Goal: Find specific page/section: Find specific page/section

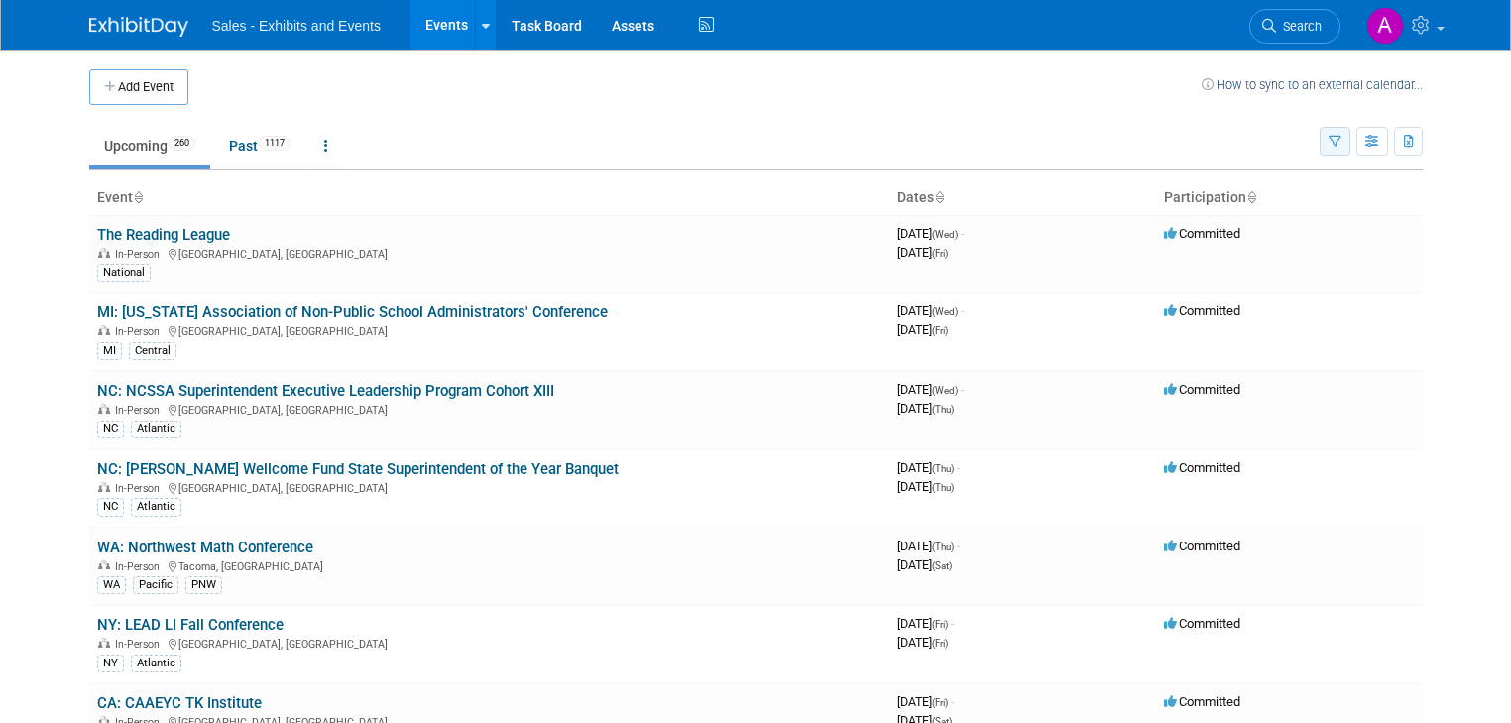
click at [1346, 127] on button "button" at bounding box center [1335, 141] width 31 height 29
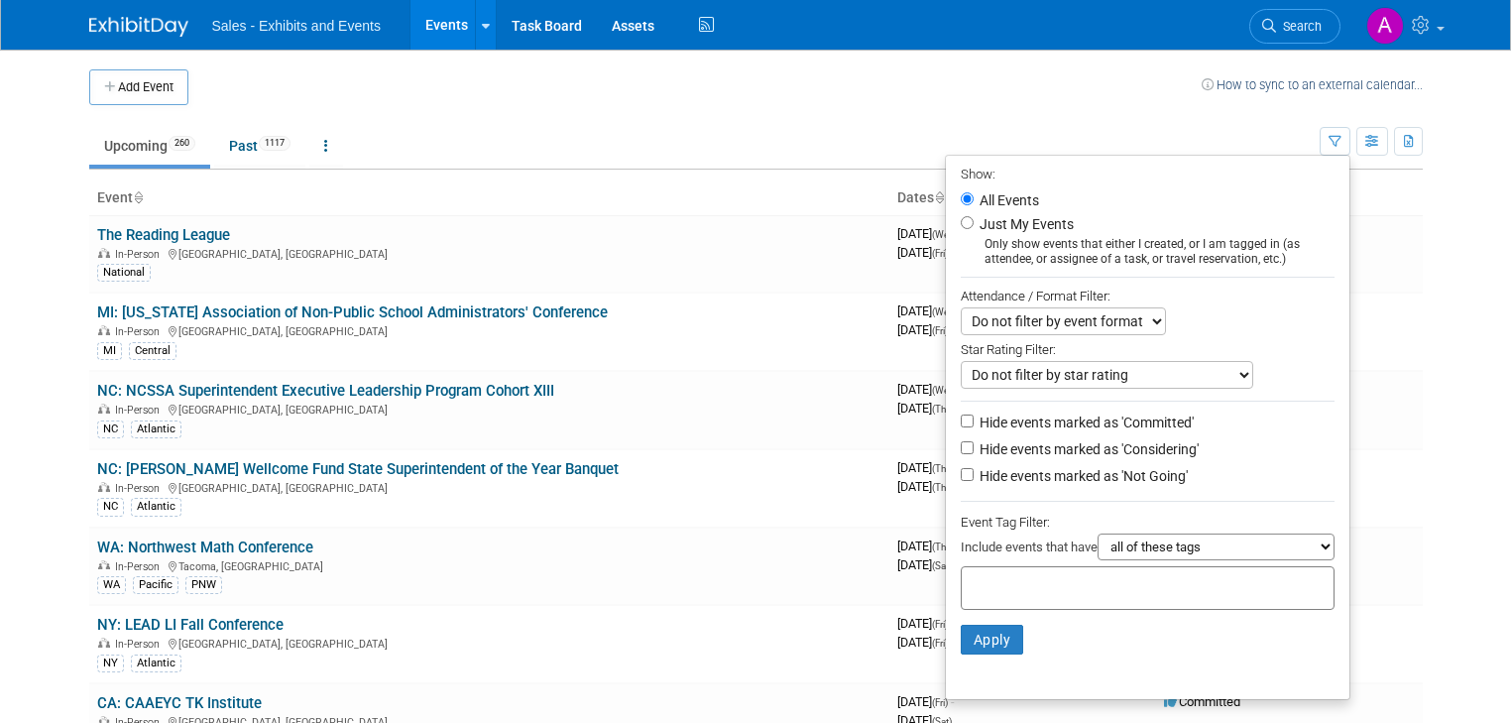
click at [1017, 583] on input "text" at bounding box center [1049, 585] width 159 height 20
type input "centra"
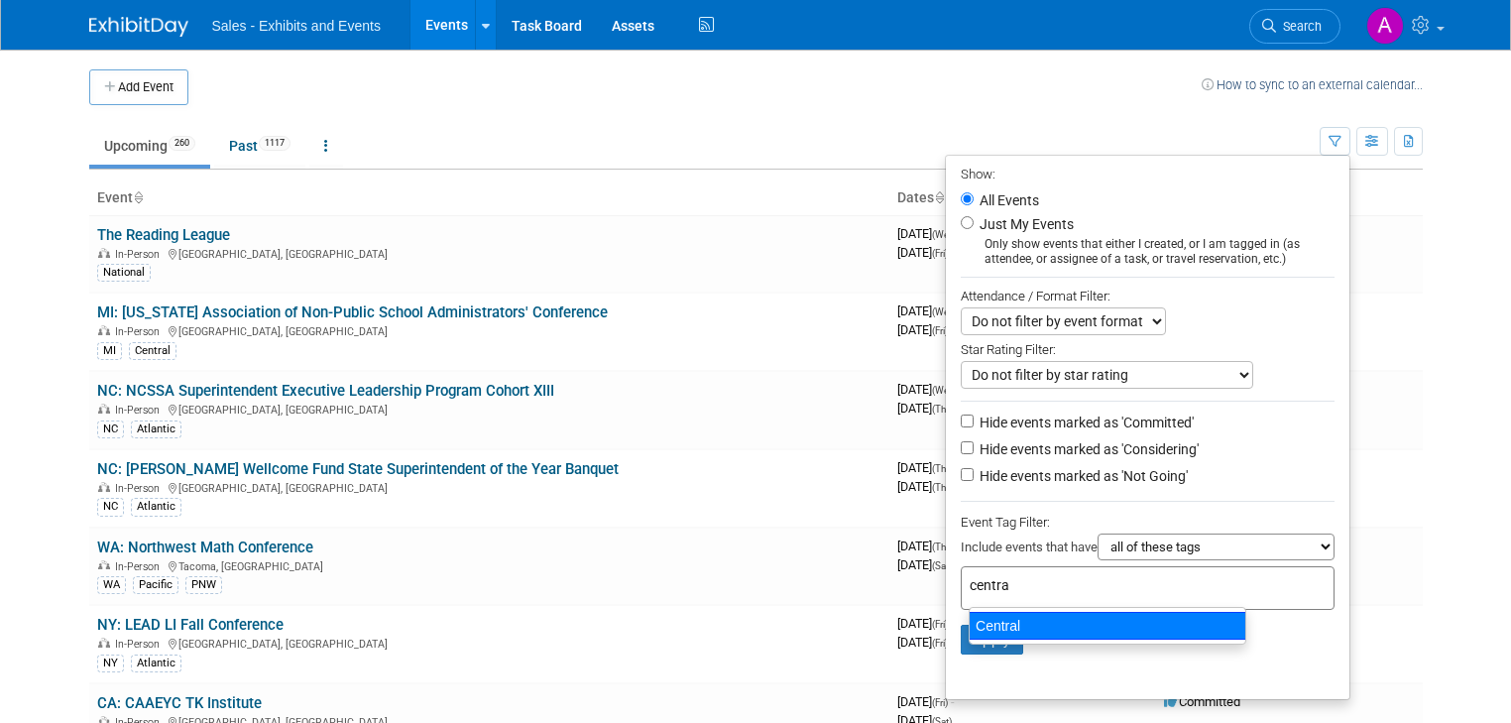
click at [1034, 620] on div "Central" at bounding box center [1108, 626] width 278 height 28
type input "Central"
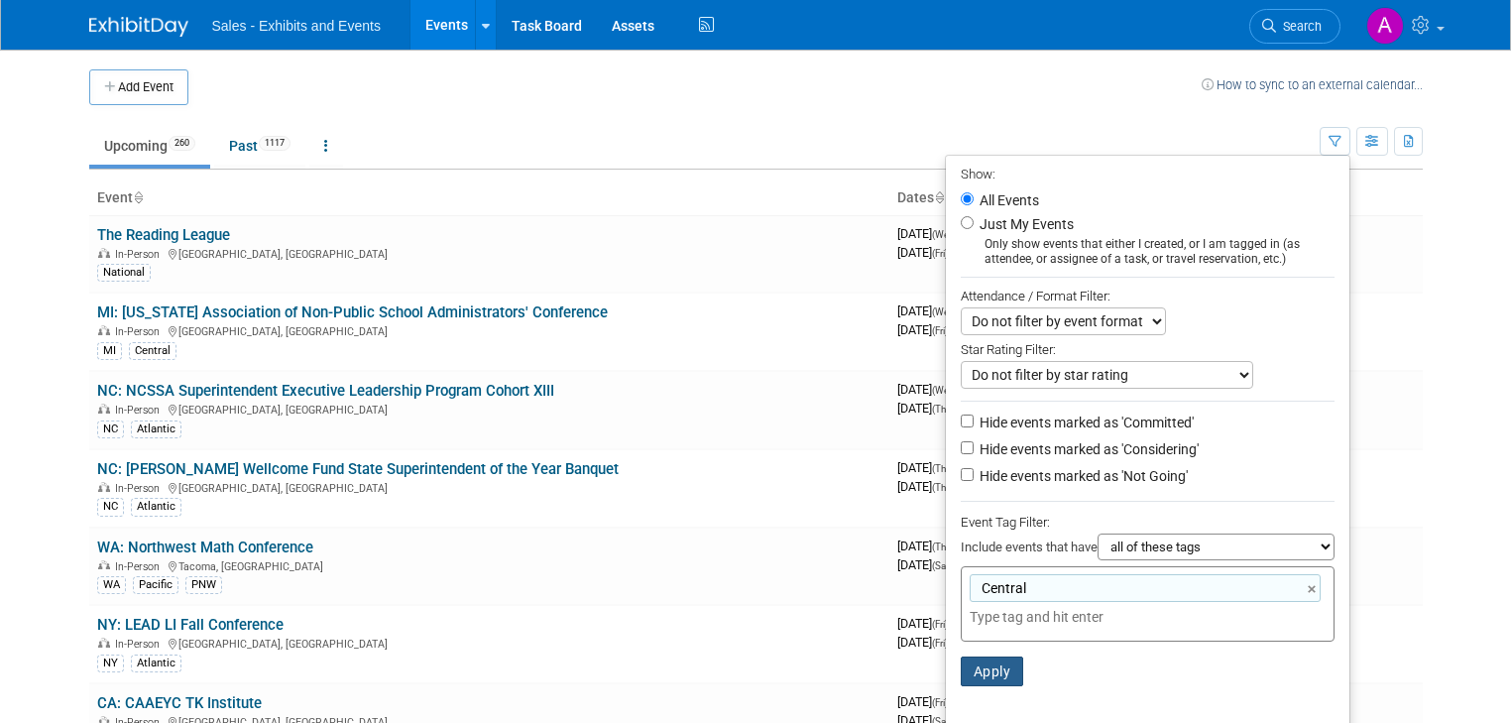
click at [997, 660] on button "Apply" at bounding box center [992, 671] width 63 height 30
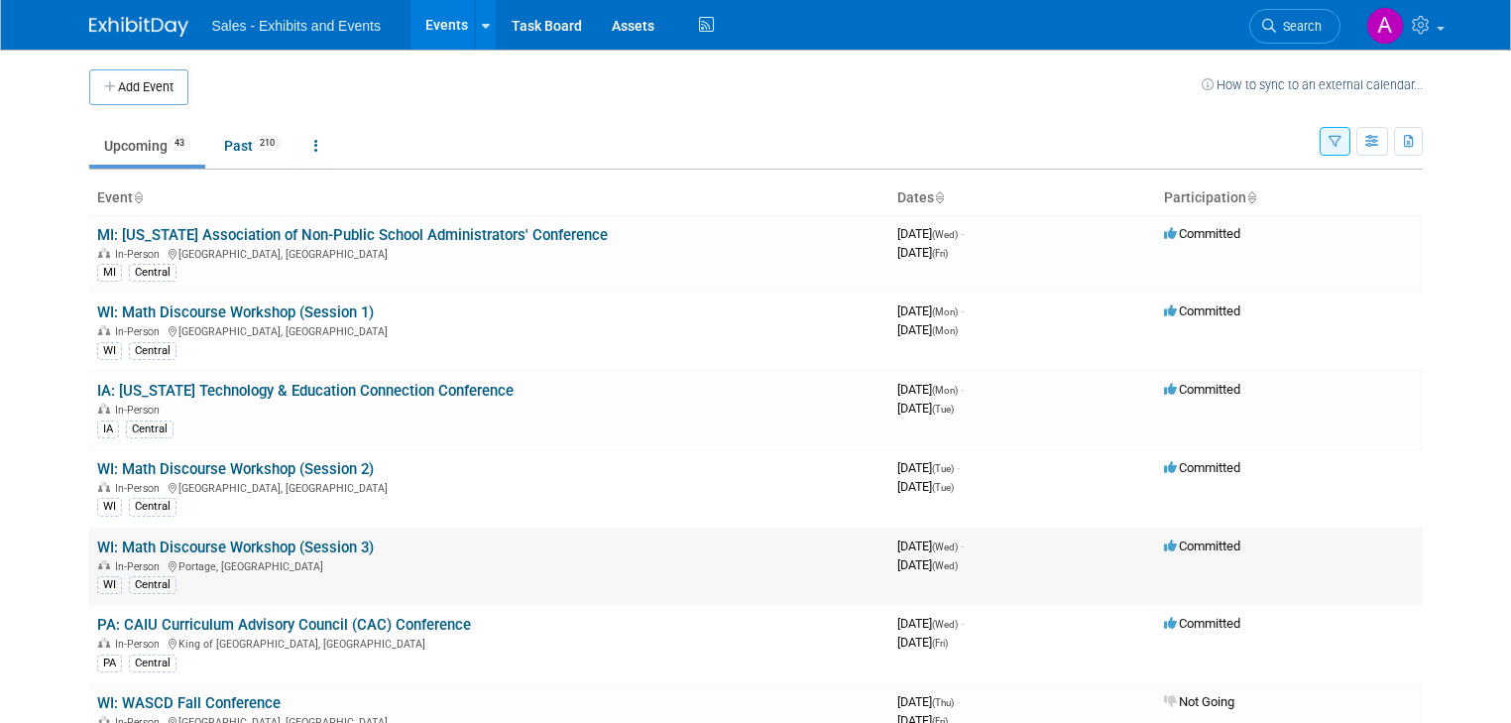
click at [286, 543] on link "WI: Math Discourse Workshop (Session 3)" at bounding box center [235, 547] width 277 height 18
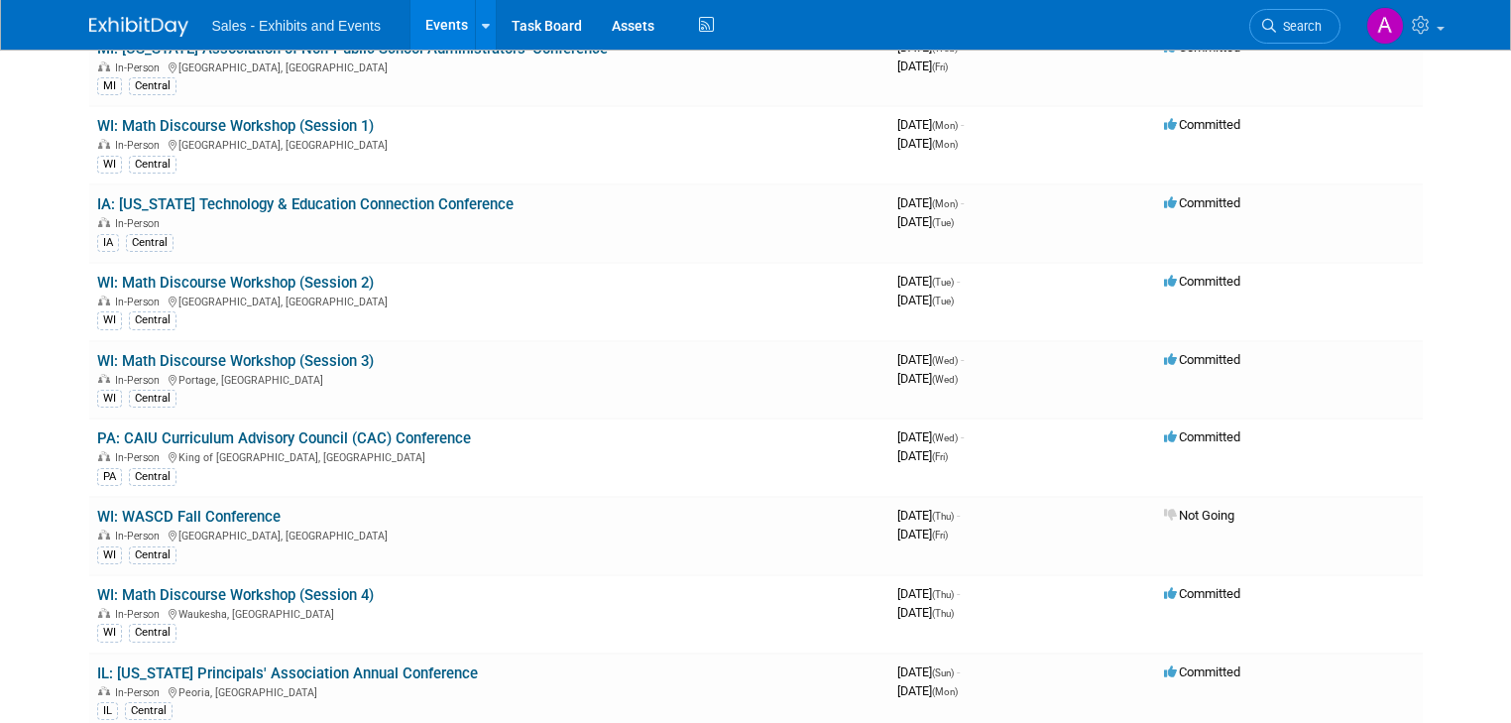
scroll to position [159, 0]
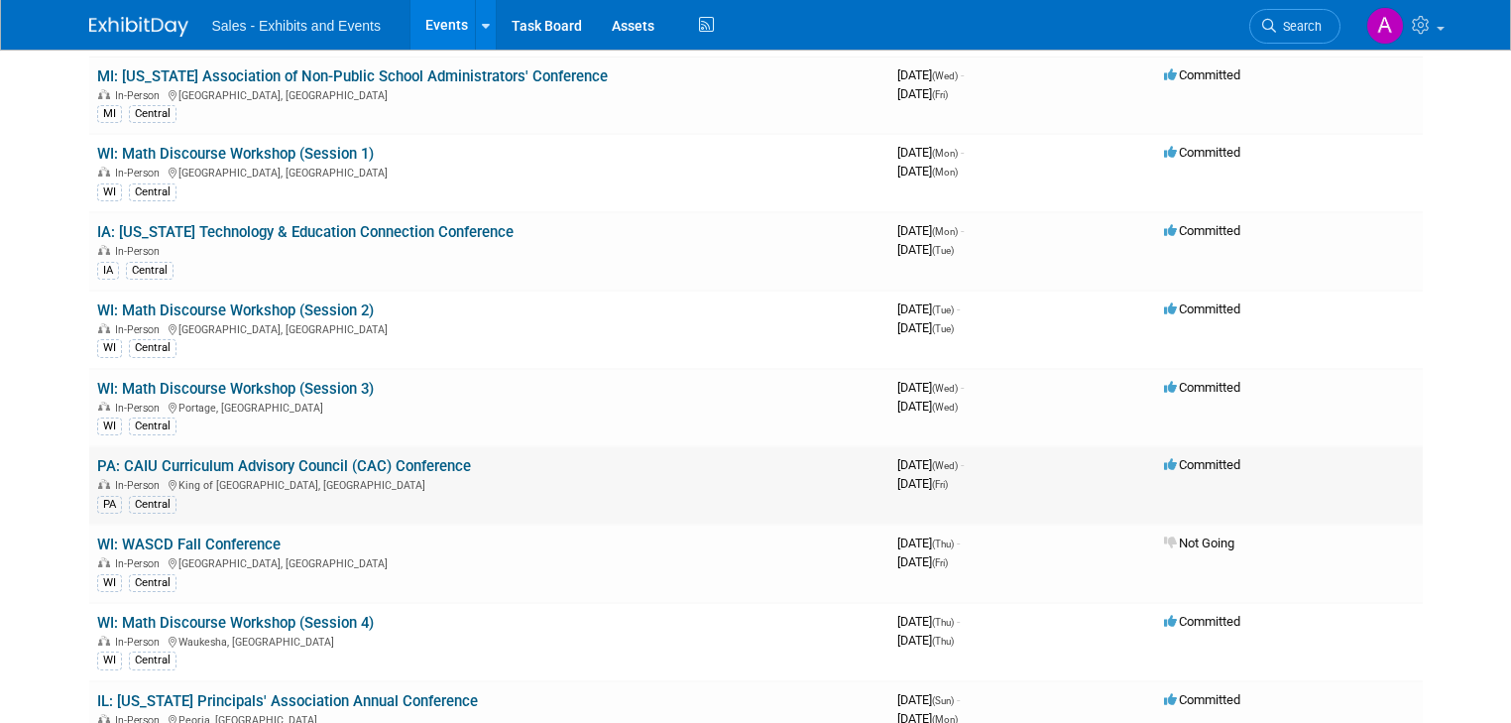
click at [278, 457] on link "PA: CAIU Curriculum Advisory Council (CAC) Conference" at bounding box center [284, 466] width 374 height 18
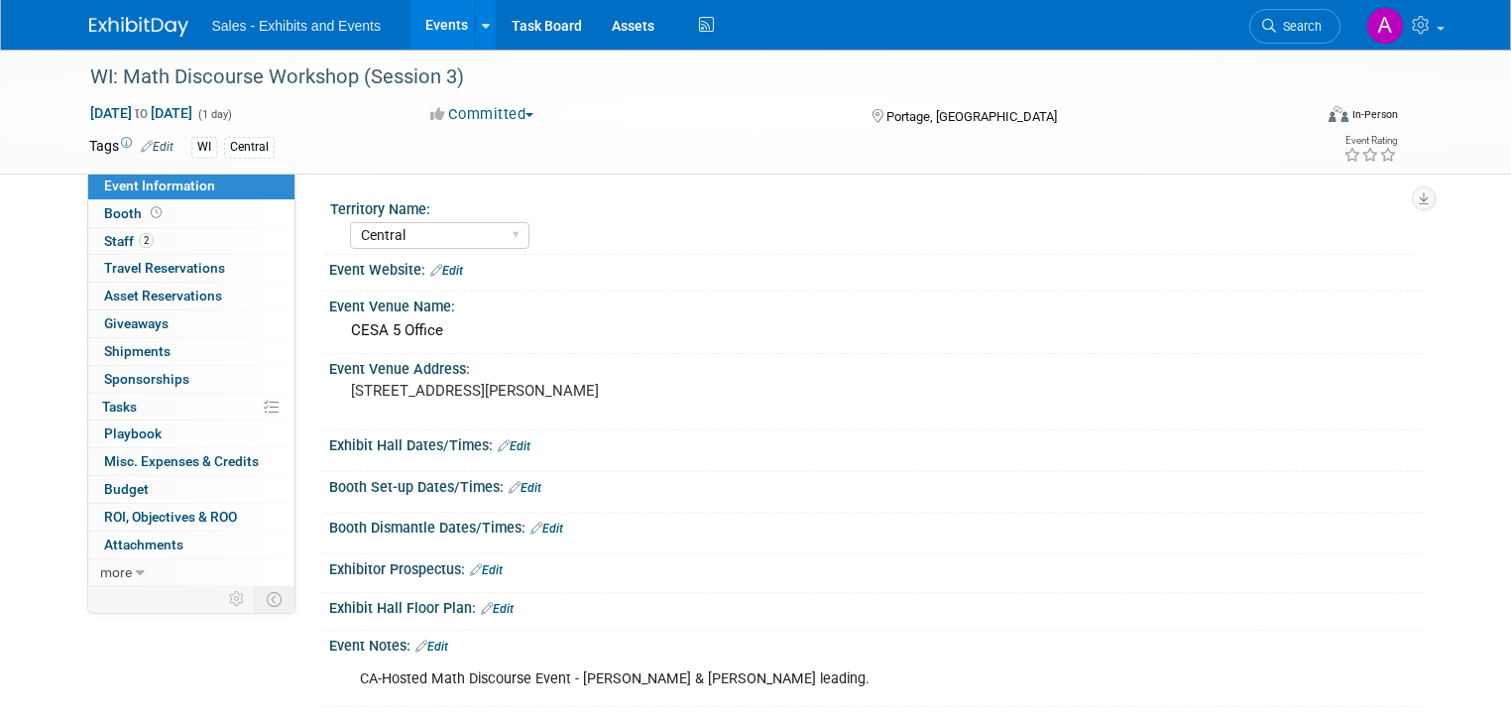
select select "Central"
click at [104, 238] on span "Staff 2" at bounding box center [129, 241] width 50 height 16
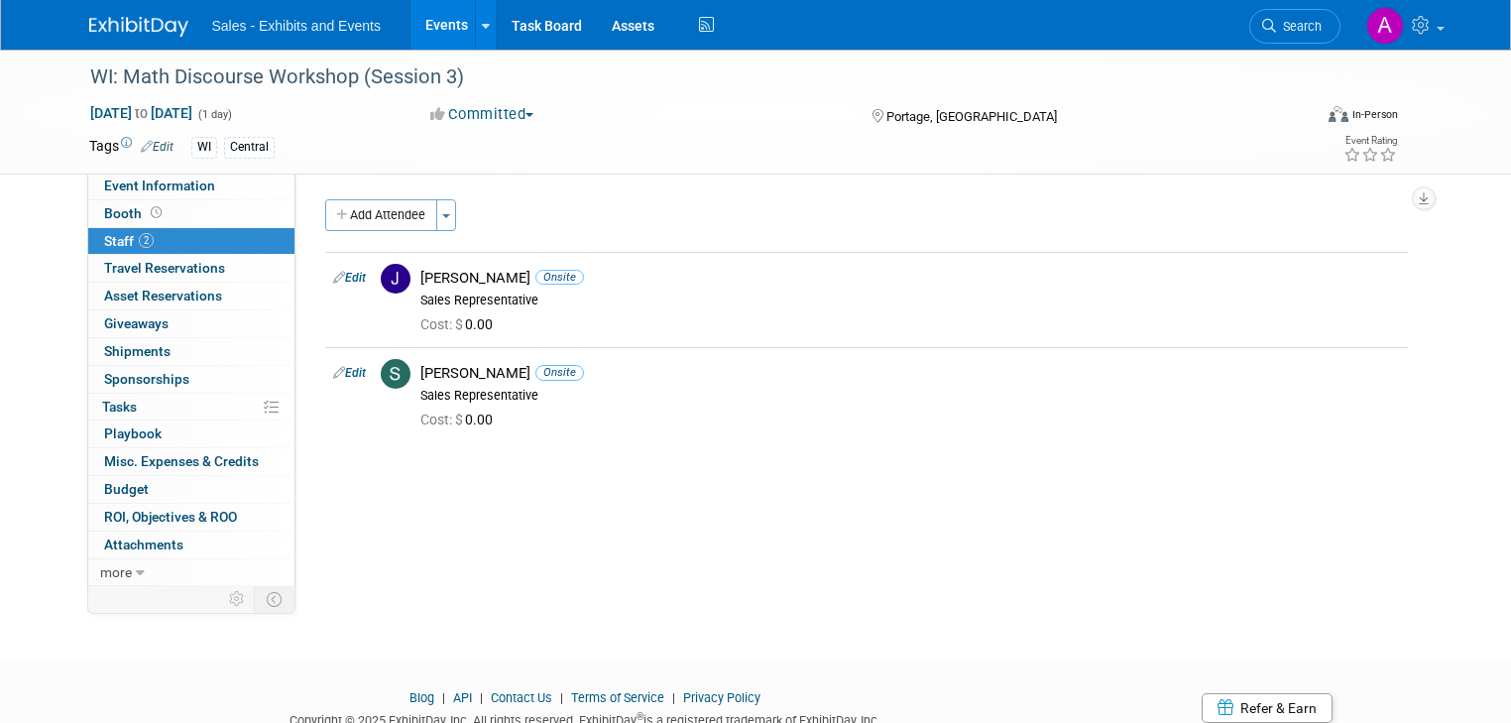
click at [104, 238] on span "Staff 2" at bounding box center [129, 241] width 50 height 16
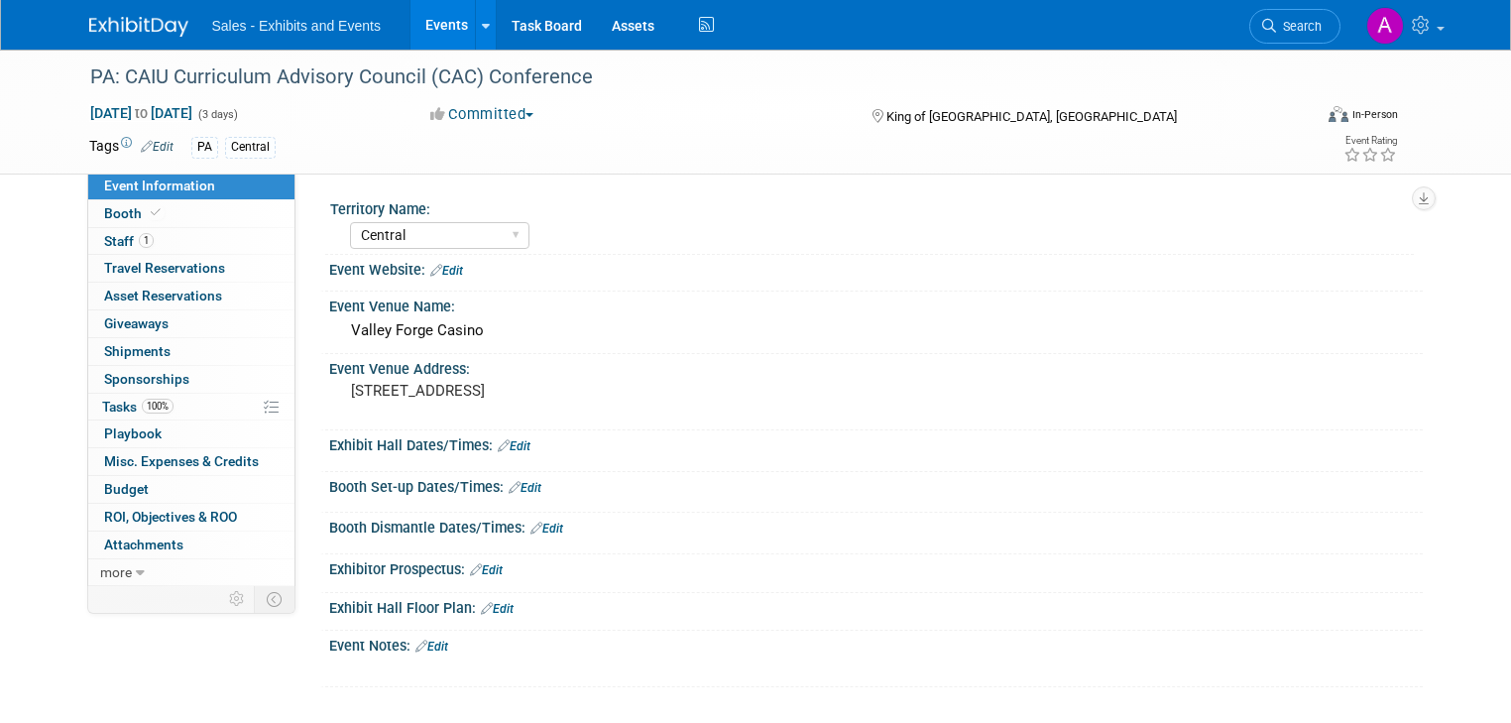
select select "Central"
click at [104, 238] on span "Staff 1" at bounding box center [129, 241] width 50 height 16
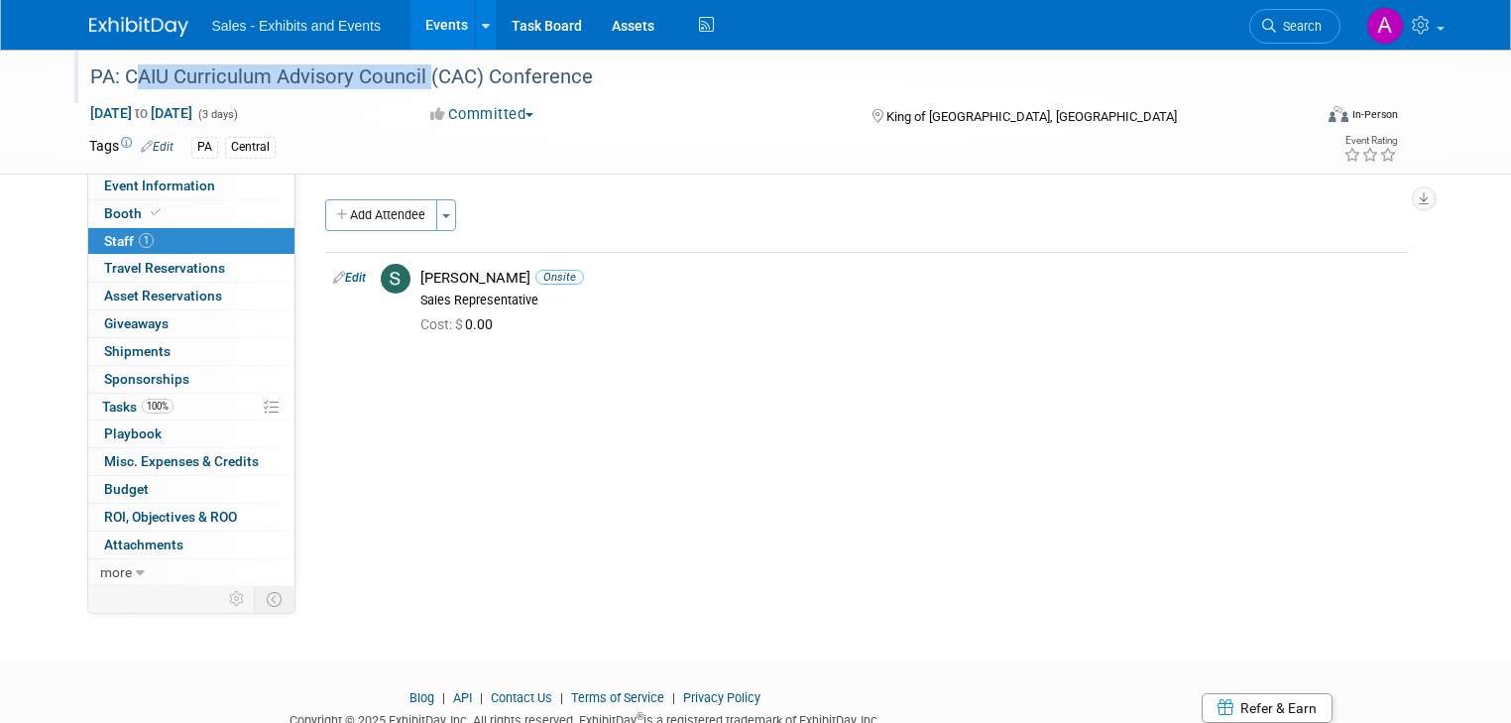
drag, startPoint x: 106, startPoint y: 79, endPoint x: 407, endPoint y: 69, distance: 301.6
click at [407, 69] on div "PA: CAIU Curriculum Advisory Council (CAC) Conference" at bounding box center [685, 77] width 1204 height 36
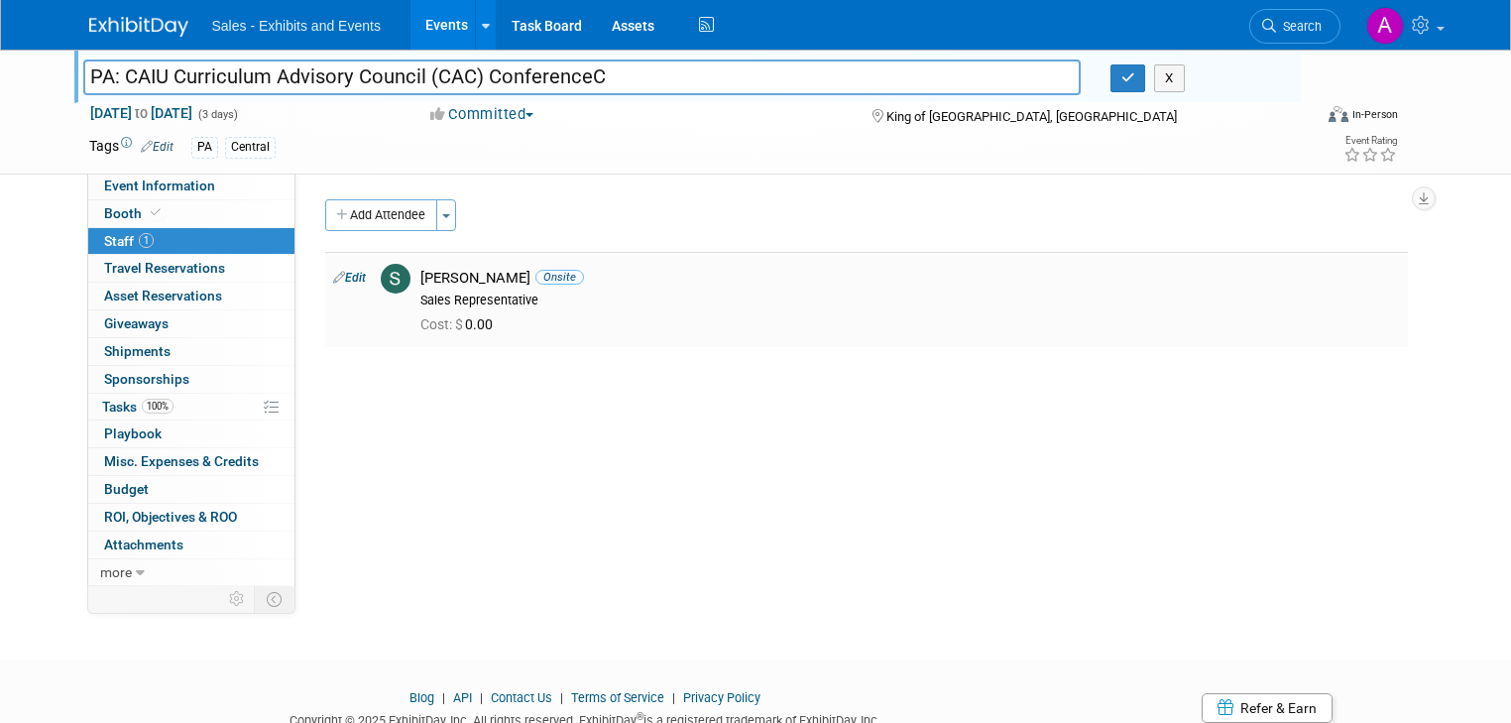
click at [686, 308] on div "Cost: $ 0.00" at bounding box center [910, 322] width 1009 height 29
drag, startPoint x: 106, startPoint y: 75, endPoint x: 411, endPoint y: 74, distance: 305.4
click at [411, 74] on input "PA: CAIU Curriculum Advisory Council (CAC) Conference" at bounding box center [581, 76] width 997 height 35
type input "PA: CAIU Curriculum Advisory Council (CAC) Conference"
click at [126, 312] on link "0 Giveaways 0" at bounding box center [191, 323] width 206 height 27
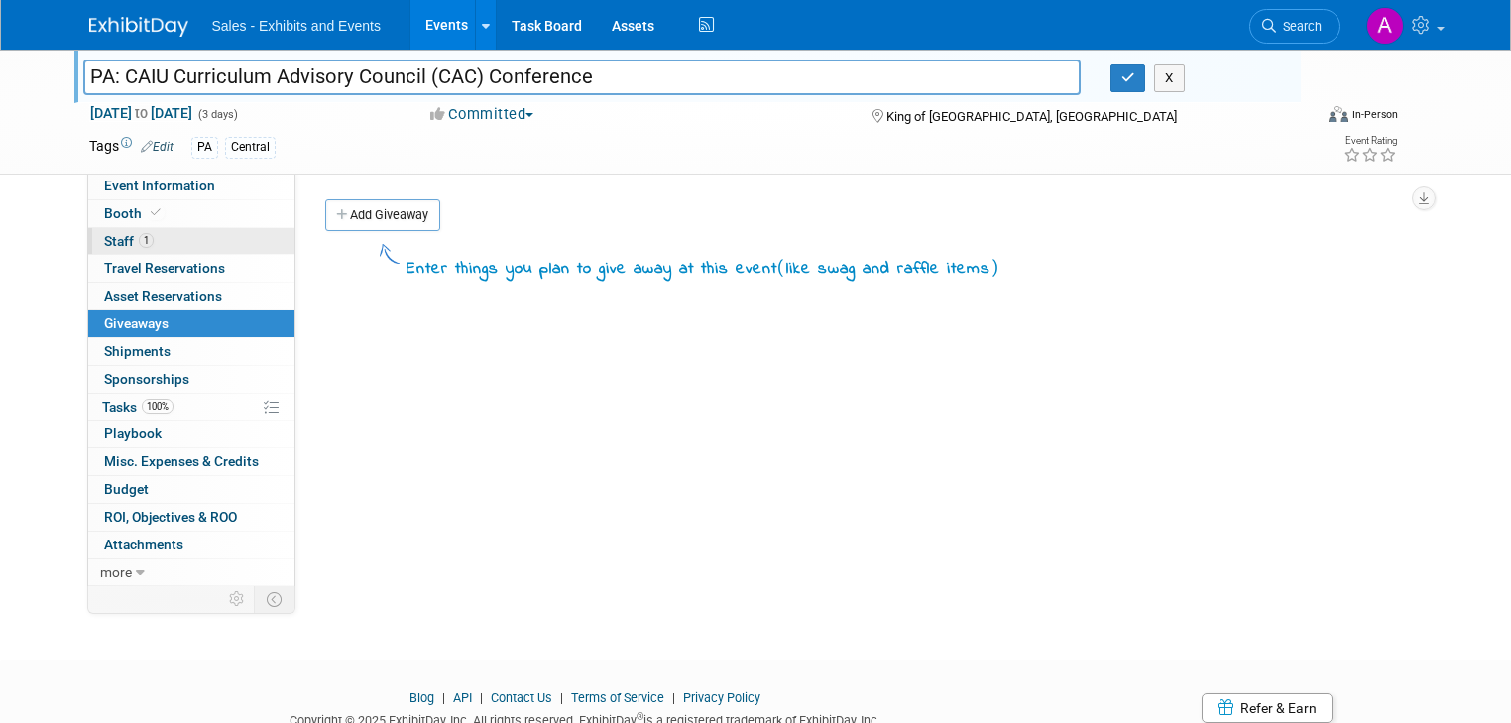
click at [104, 238] on span "Staff 1" at bounding box center [129, 241] width 50 height 16
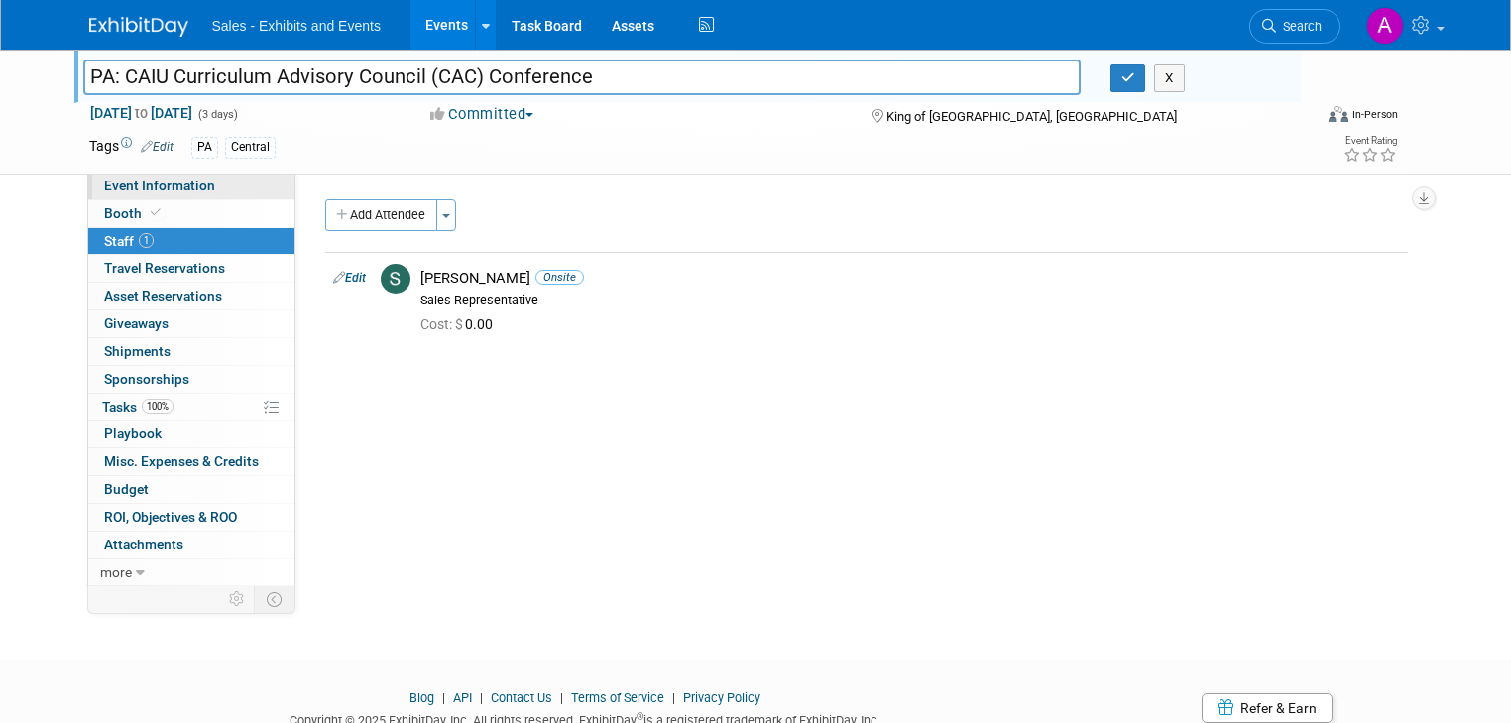
click at [142, 186] on span "Event Information" at bounding box center [159, 185] width 111 height 16
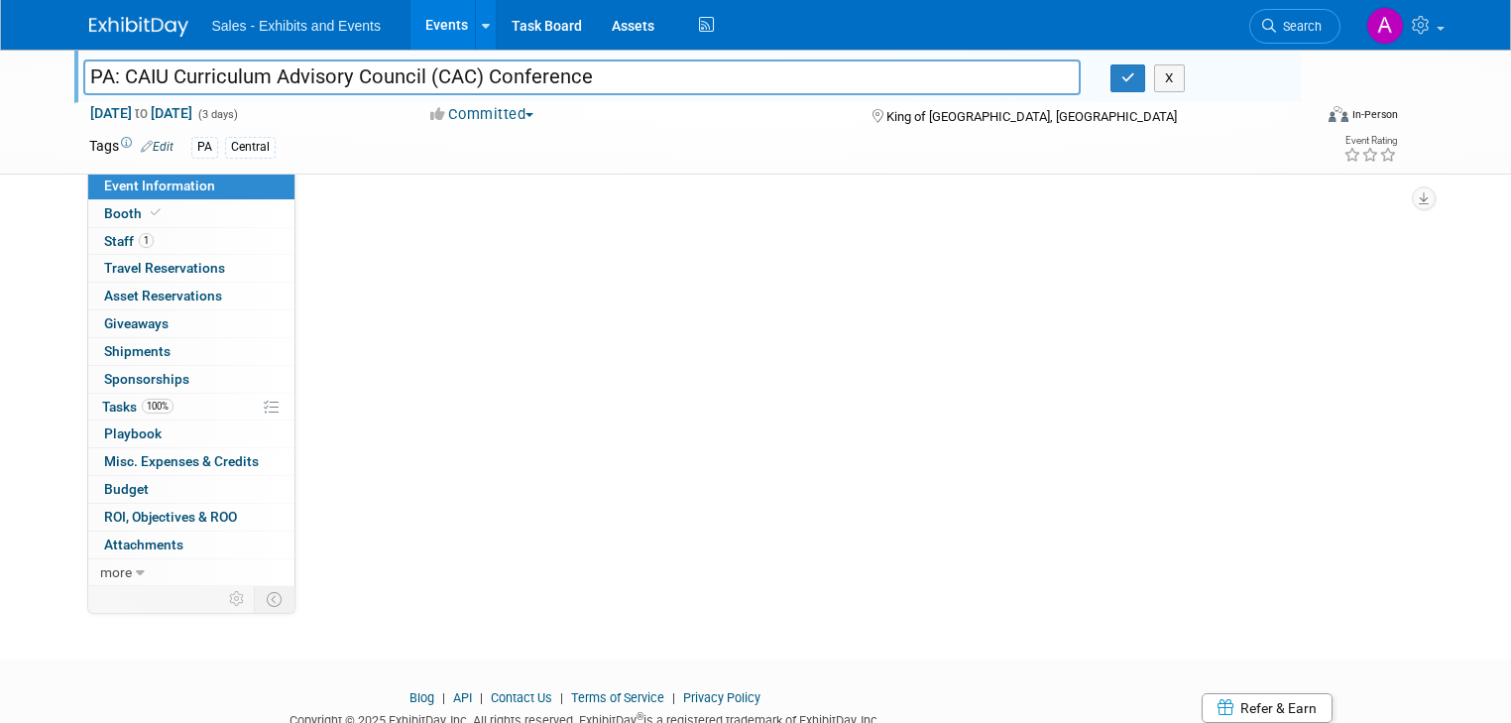
select select "Central"
